Goal: Obtain resource: Download file/media

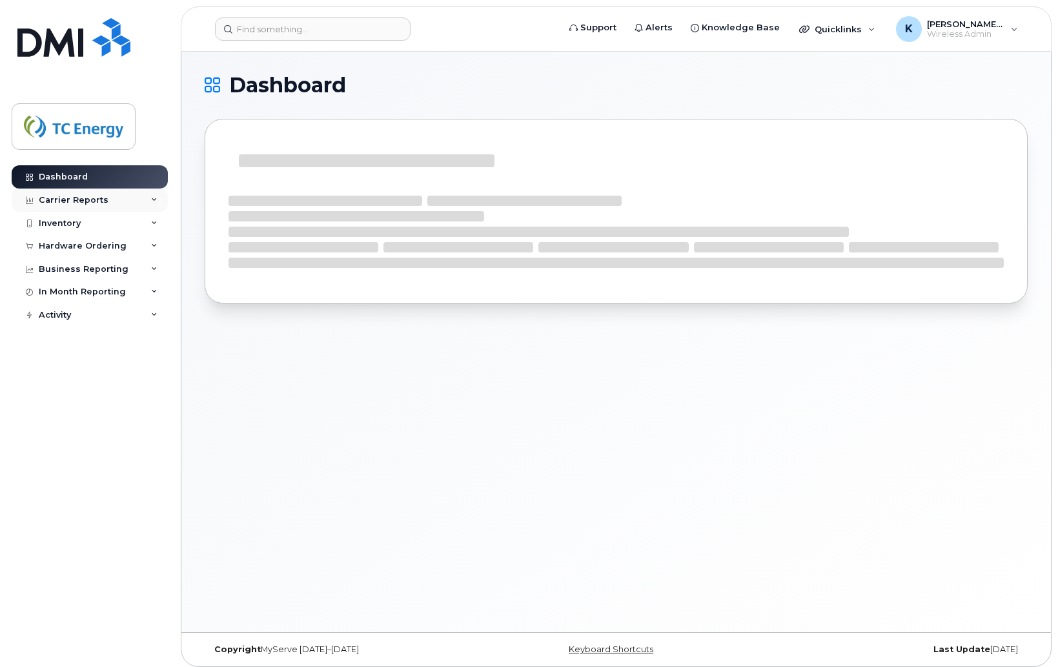
click at [75, 197] on div "Carrier Reports" at bounding box center [74, 200] width 70 height 10
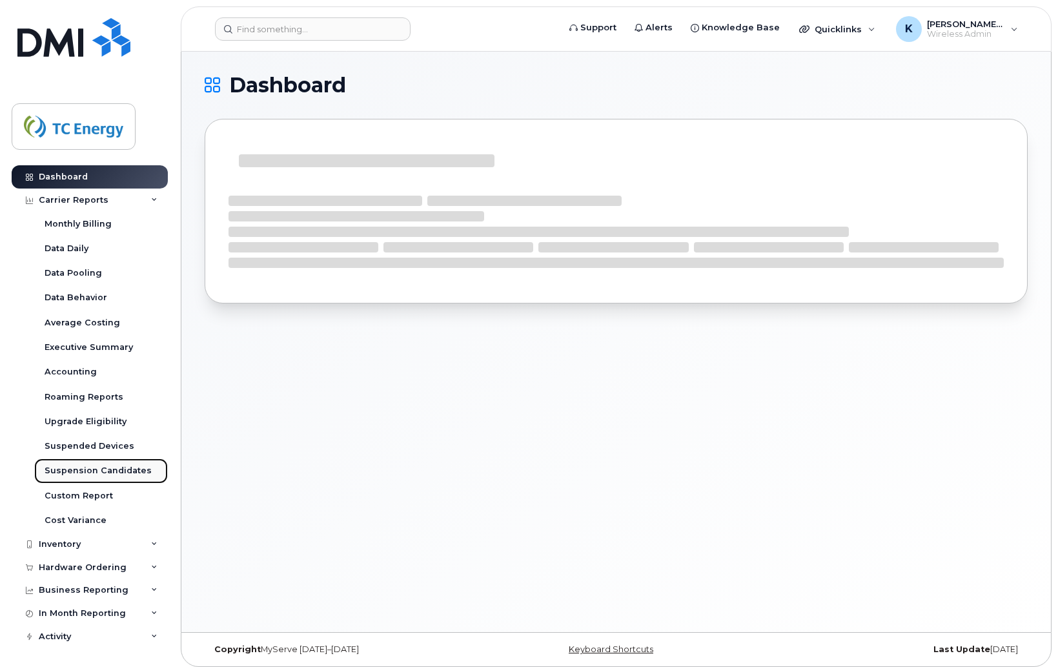
click at [110, 465] on div "Suspension Candidates" at bounding box center [98, 471] width 107 height 12
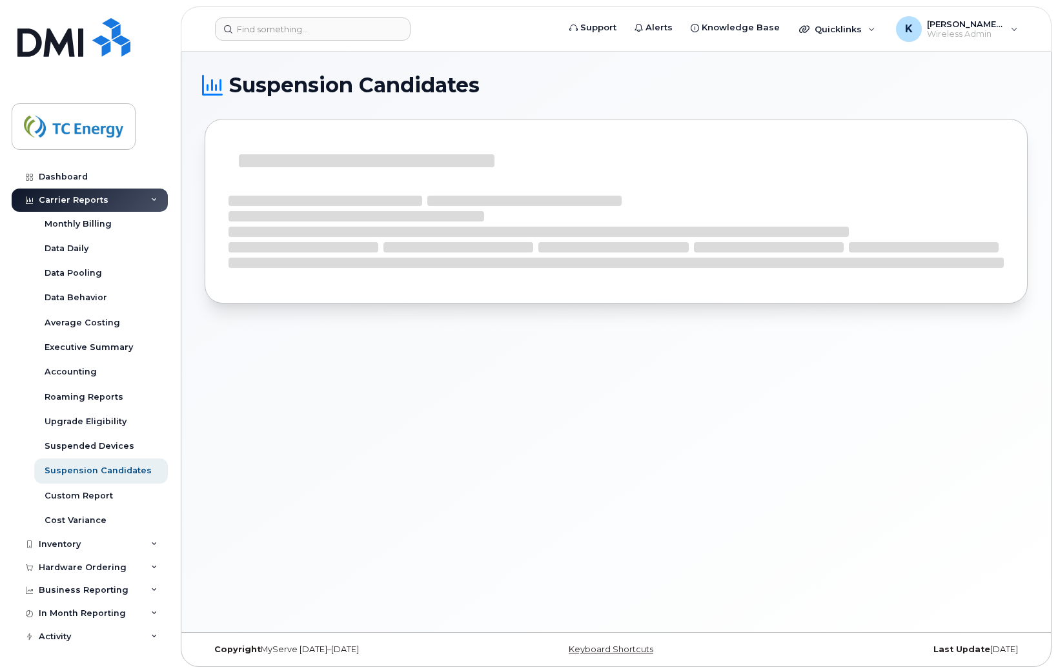
drag, startPoint x: 332, startPoint y: 50, endPoint x: 760, endPoint y: 336, distance: 514.6
click at [751, 341] on div "Suspension Candidates" at bounding box center [615, 342] width 869 height 580
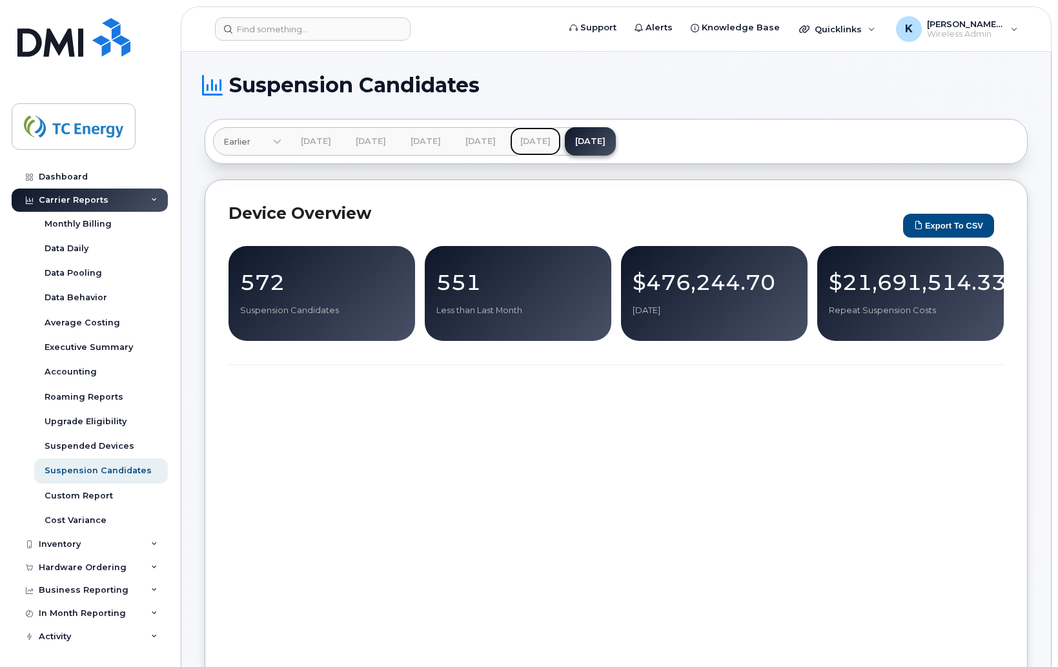
click at [561, 136] on link "[DATE]" at bounding box center [535, 141] width 51 height 28
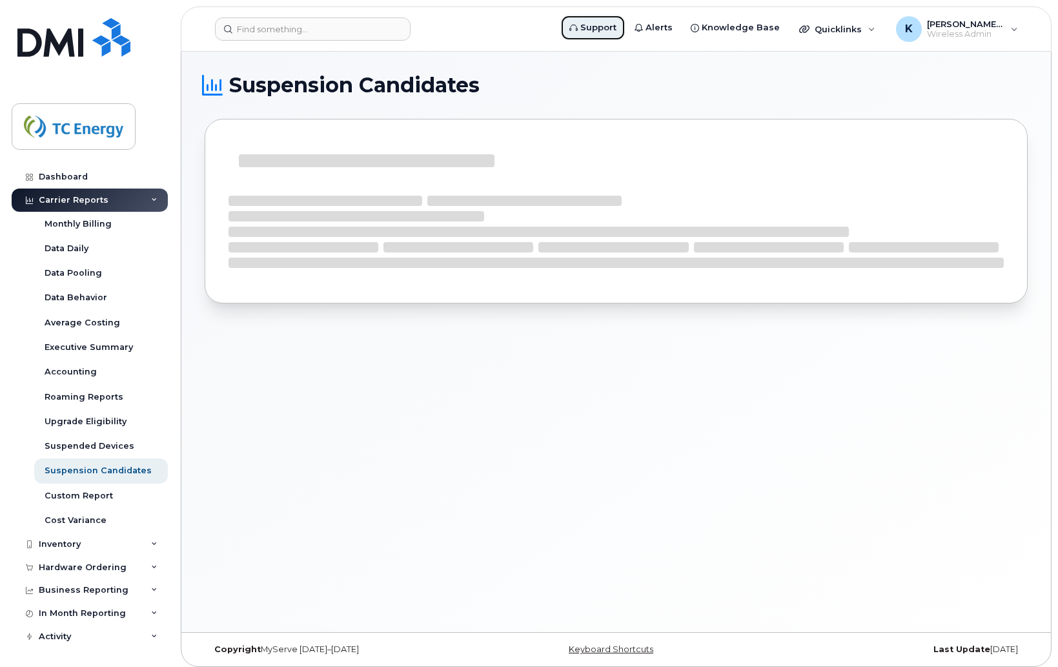
drag, startPoint x: 608, startPoint y: 37, endPoint x: 601, endPoint y: 36, distance: 7.2
drag, startPoint x: 601, startPoint y: 36, endPoint x: 898, endPoint y: 82, distance: 301.0
click at [899, 84] on h1 "Suspension Candidates" at bounding box center [613, 85] width 816 height 21
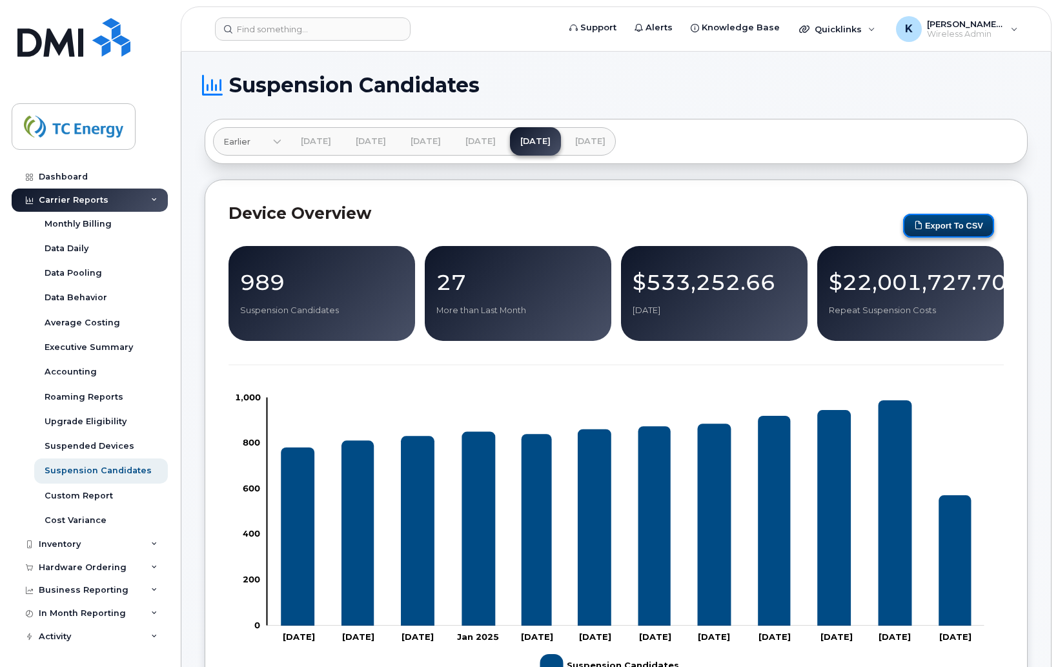
click at [944, 221] on button "Export to CSV" at bounding box center [948, 226] width 91 height 24
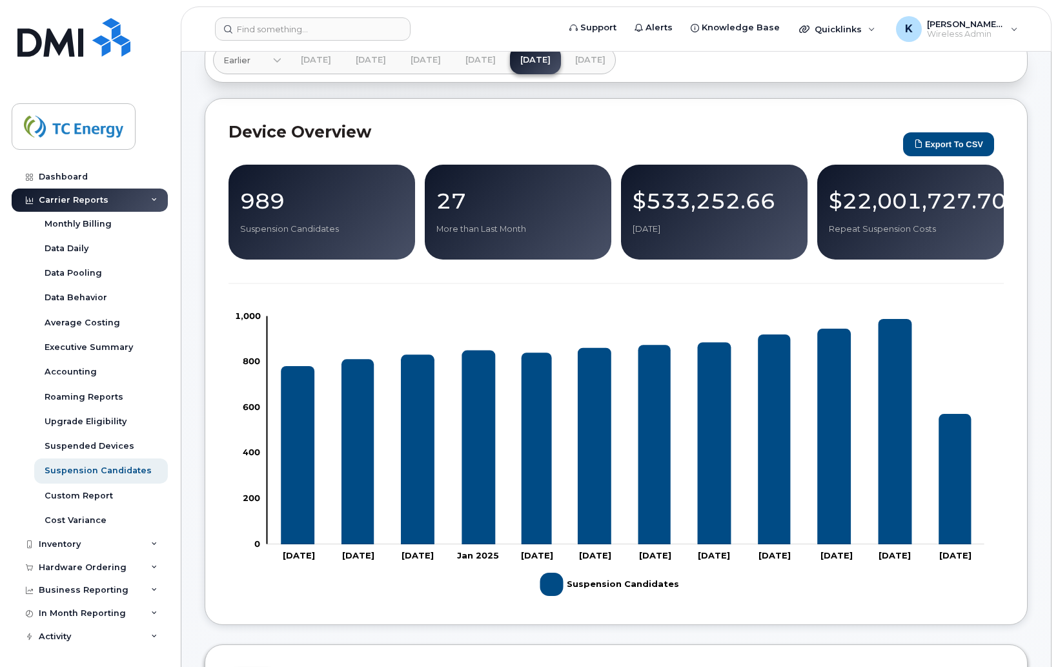
scroll to position [129, 0]
